Goal: Transaction & Acquisition: Purchase product/service

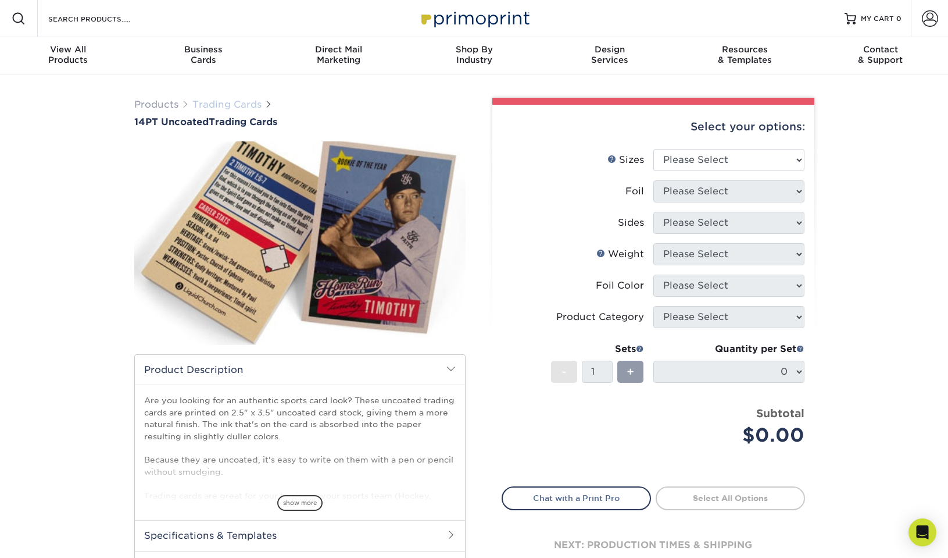
click at [230, 103] on link "Trading Cards" at bounding box center [226, 104] width 69 height 11
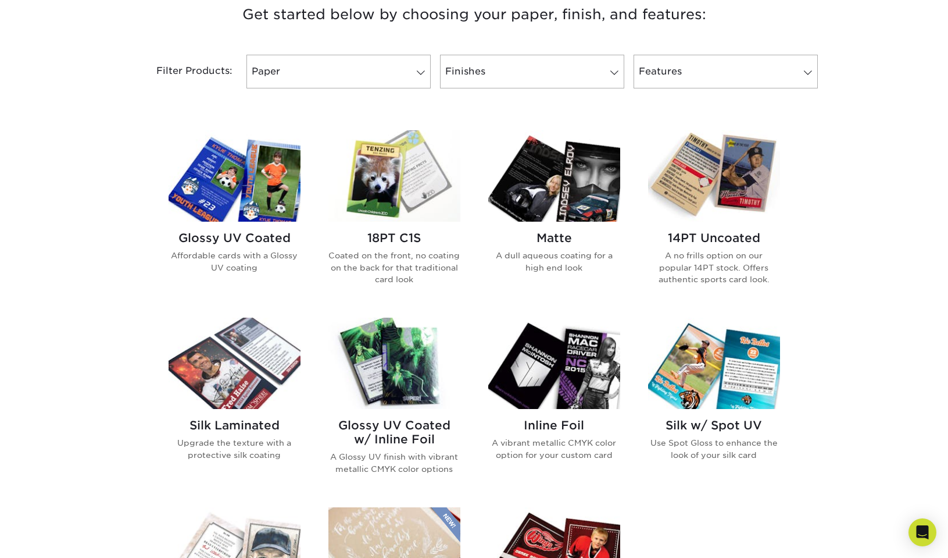
scroll to position [470, 0]
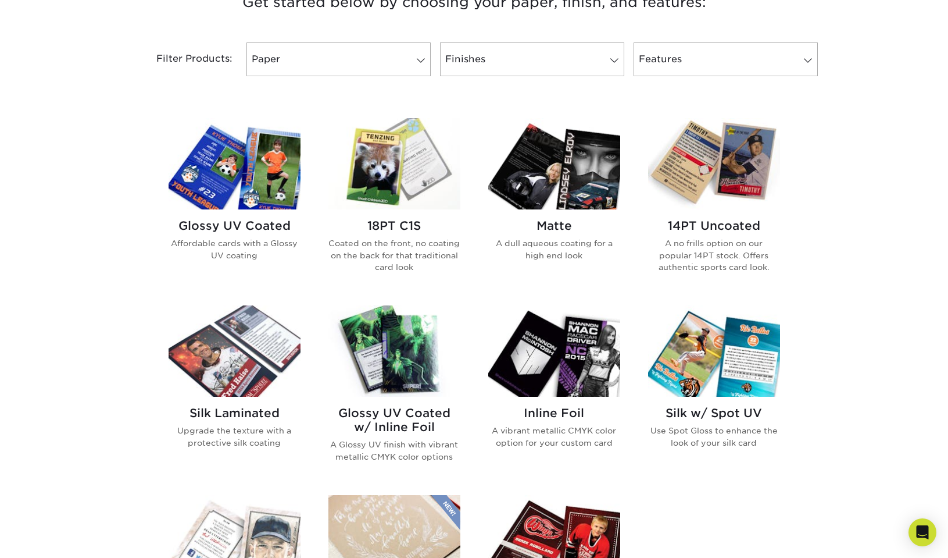
click at [234, 155] on img at bounding box center [235, 163] width 132 height 91
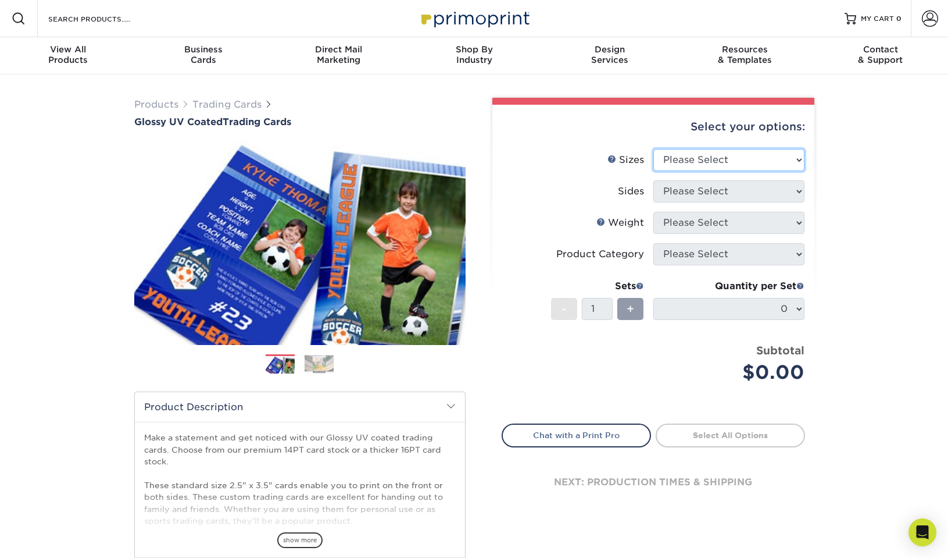
select select "2.50x3.50"
select select "13abbda7-1d64-4f25-8bb2-c179b224825d"
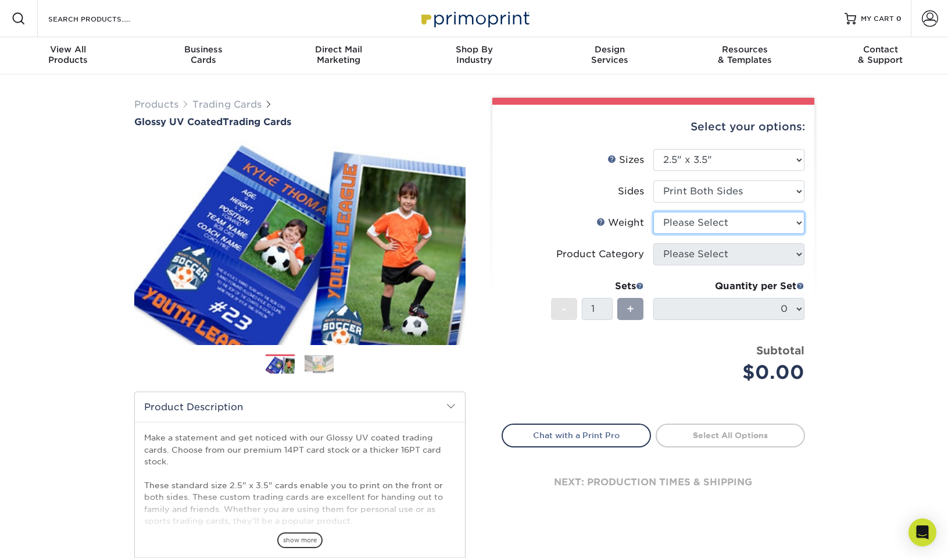
select select "14PT"
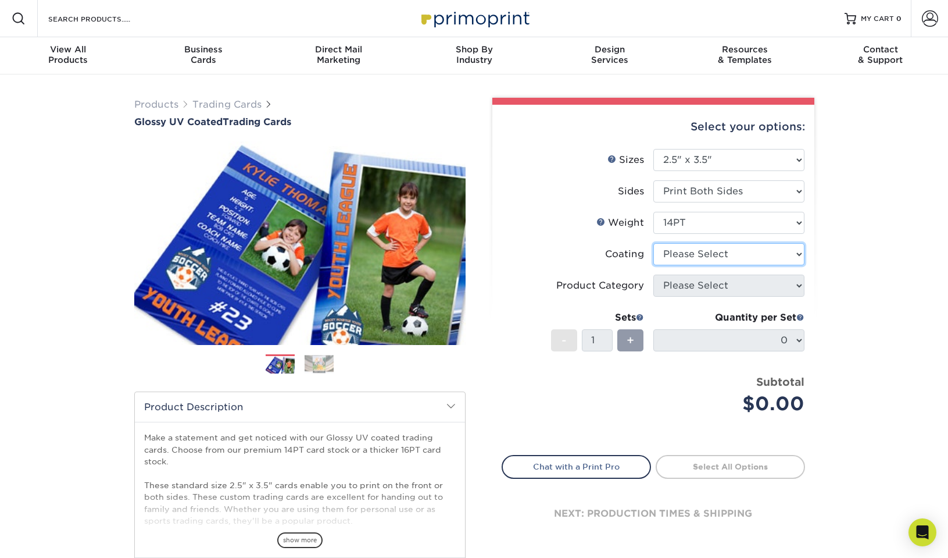
select select "1e8116af-acfc-44b1-83dc-8181aa338834"
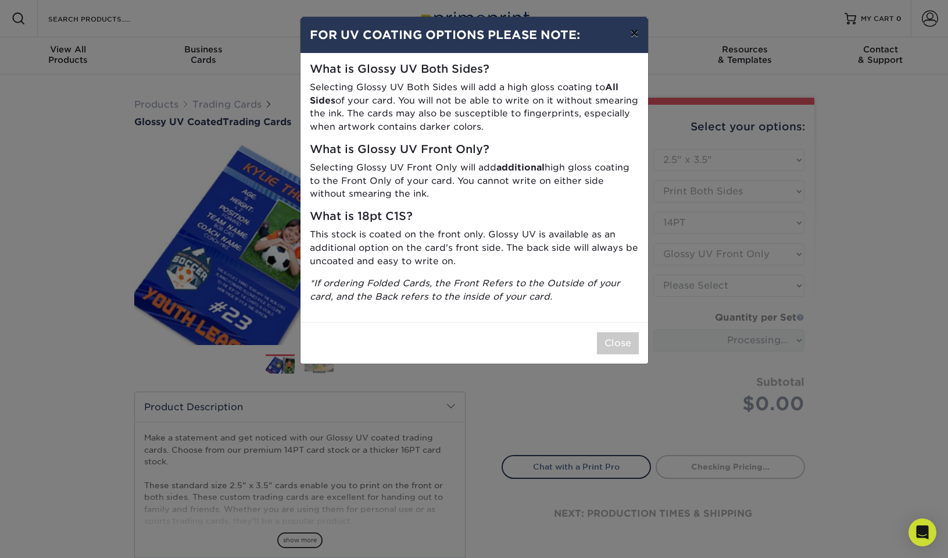
click at [636, 40] on button "×" at bounding box center [634, 33] width 27 height 33
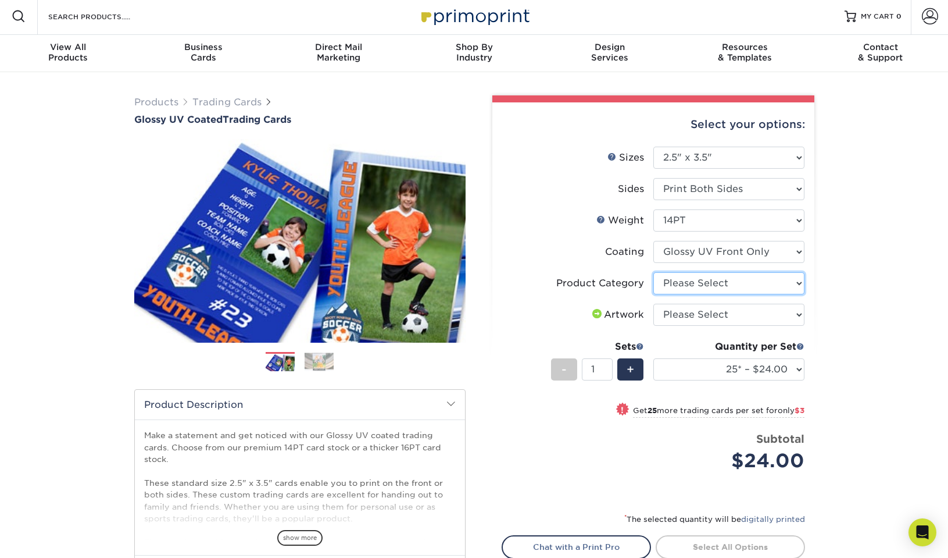
scroll to position [3, 0]
select select "c2f9bce9-36c2-409d-b101-c29d9d031e18"
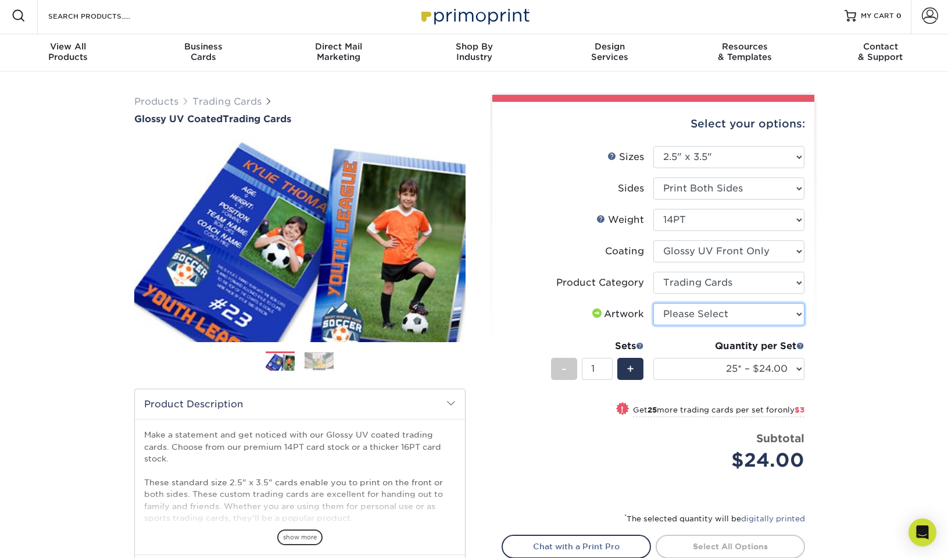
select select "upload"
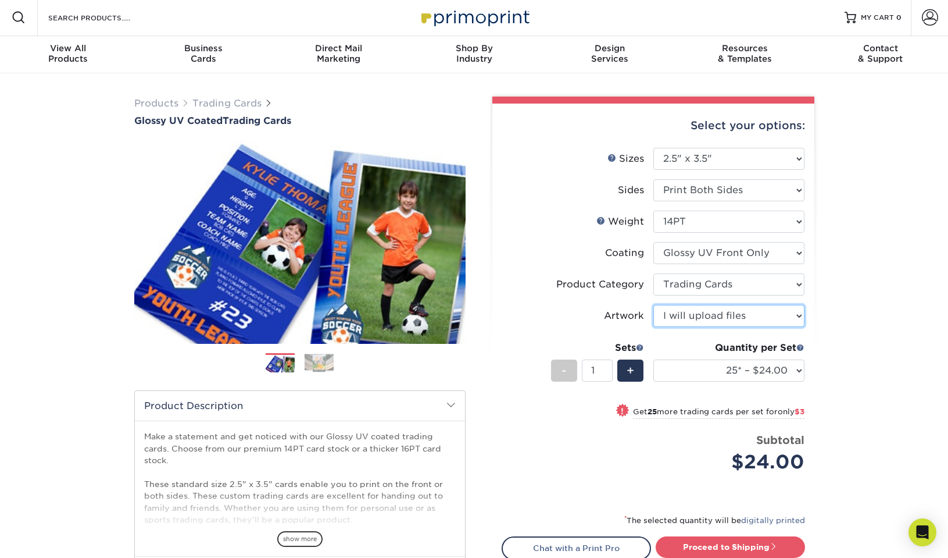
scroll to position [0, 1]
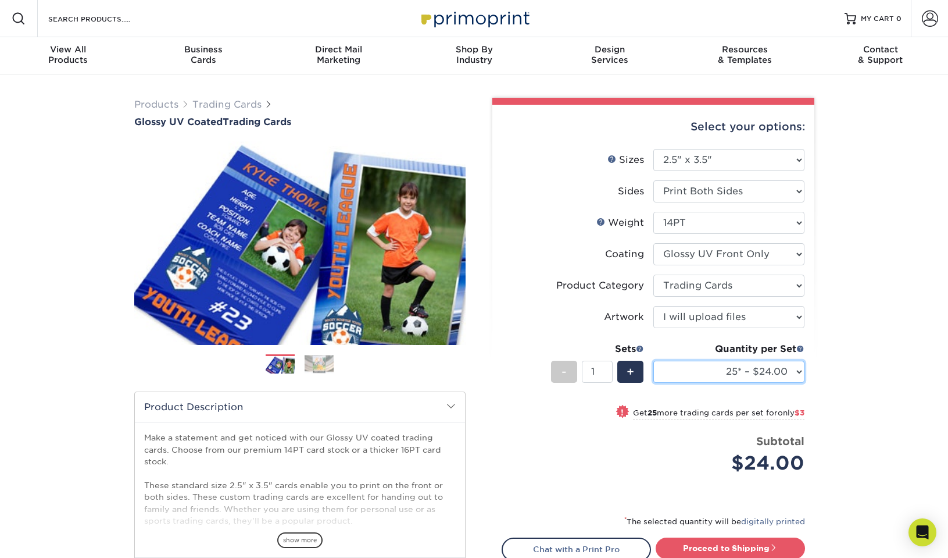
click at [724, 371] on select "25* – $24.00 50* – $27.00 75* – $34.00 100* – $37.00 250* – $48.00 500 – $59.00…" at bounding box center [728, 371] width 151 height 22
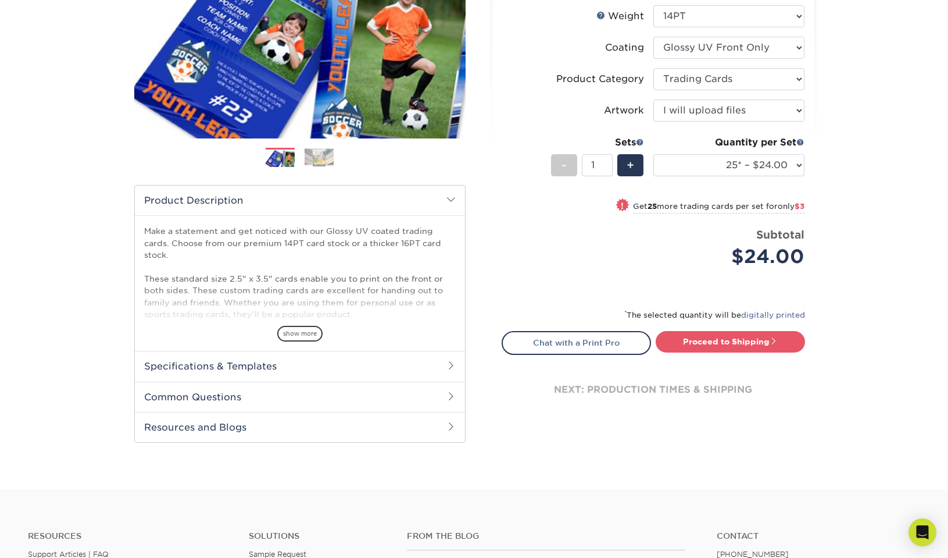
scroll to position [246, 0]
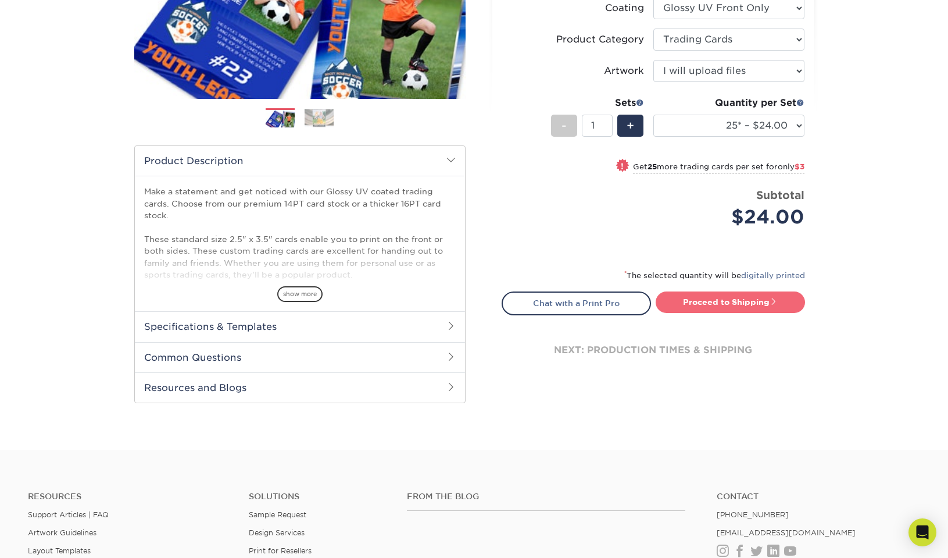
click at [715, 296] on link "Proceed to Shipping" at bounding box center [730, 301] width 149 height 21
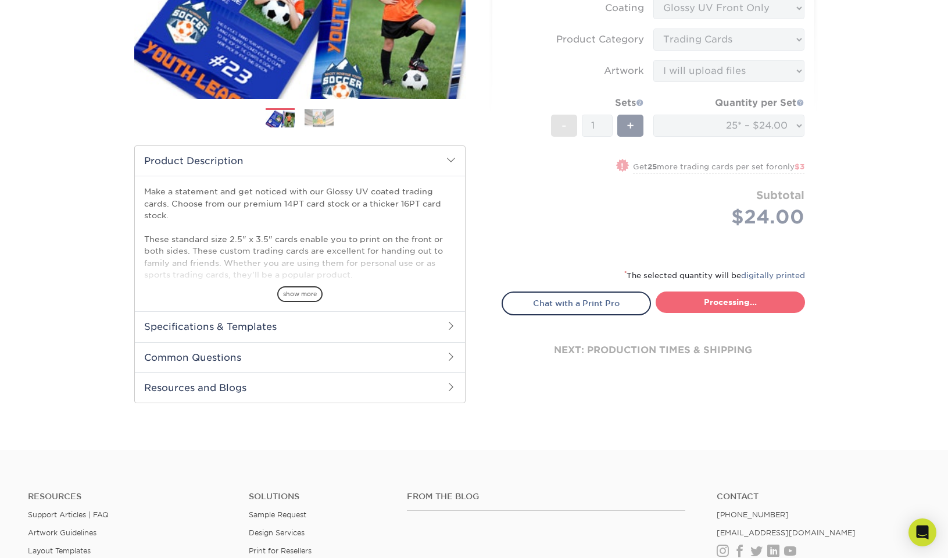
type input "Set 1"
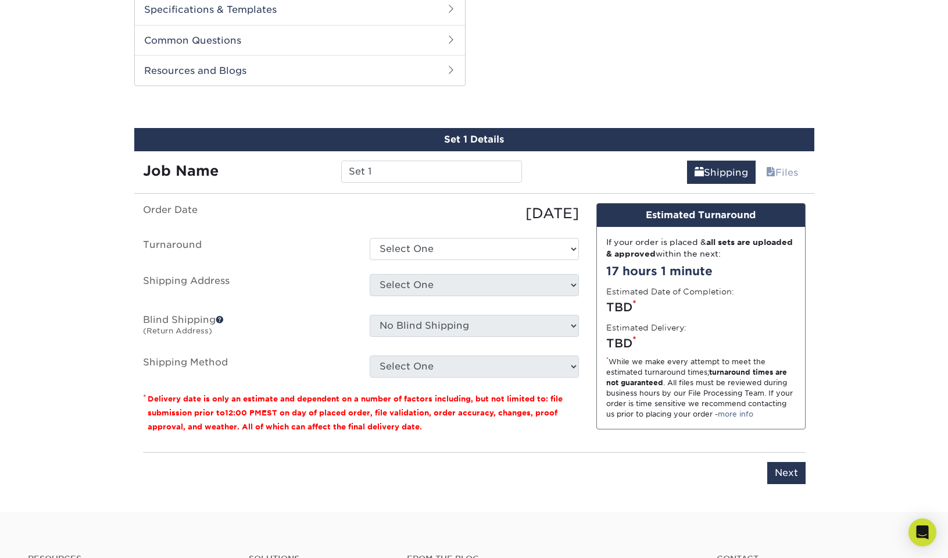
scroll to position [591, 0]
